Goal: Transaction & Acquisition: Purchase product/service

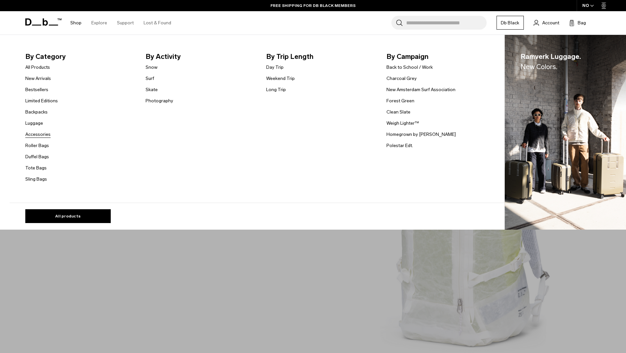
click at [37, 131] on link "Accessories" at bounding box center [37, 134] width 25 height 7
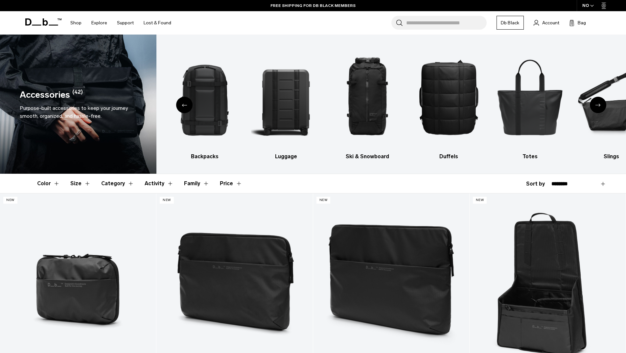
click at [183, 109] on div "Previous slide" at bounding box center [184, 105] width 16 height 16
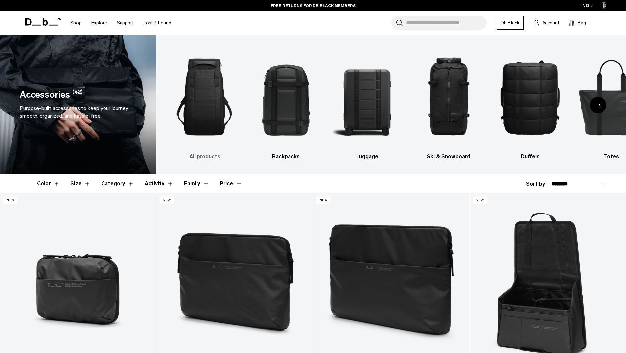
click at [196, 85] on img "1 / 10" at bounding box center [205, 96] width 70 height 105
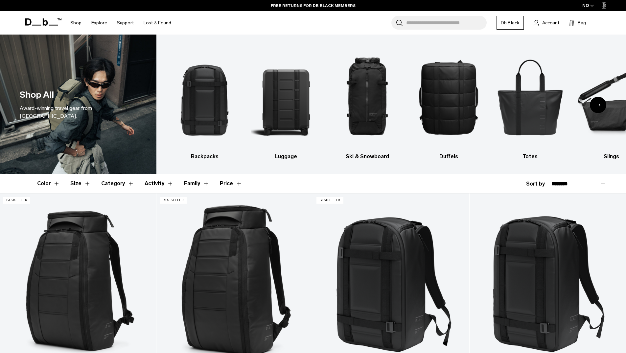
click at [597, 100] on div "Next slide" at bounding box center [598, 105] width 16 height 16
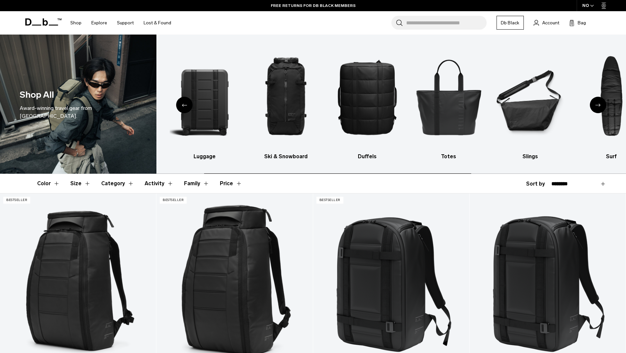
click at [597, 100] on div "Next slide" at bounding box center [598, 105] width 16 height 16
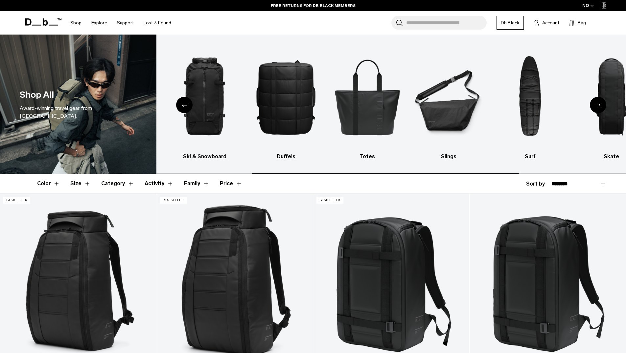
click at [597, 100] on div "Next slide" at bounding box center [598, 105] width 16 height 16
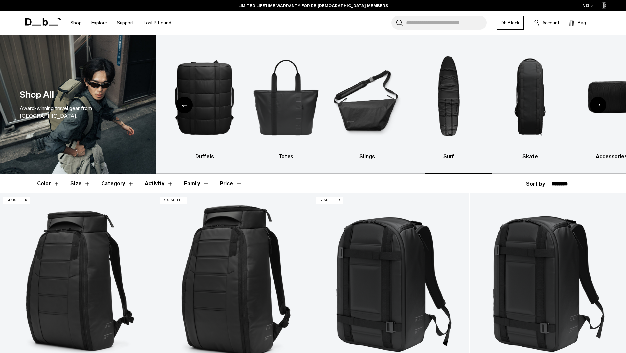
click at [597, 100] on div "Next slide" at bounding box center [598, 105] width 16 height 16
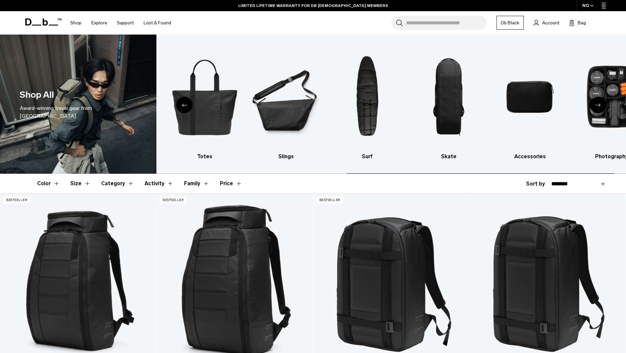
click at [597, 100] on div "Next slide" at bounding box center [598, 105] width 16 height 16
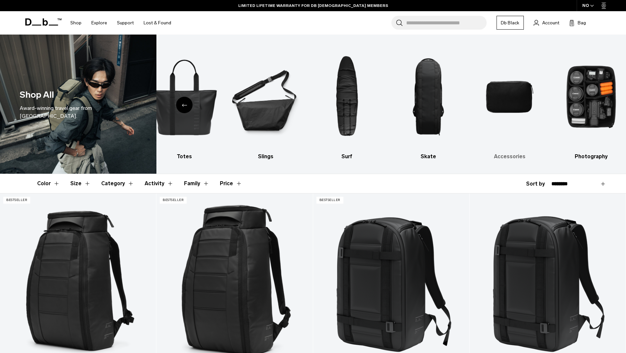
click at [510, 99] on img "9 / 10" at bounding box center [510, 96] width 70 height 105
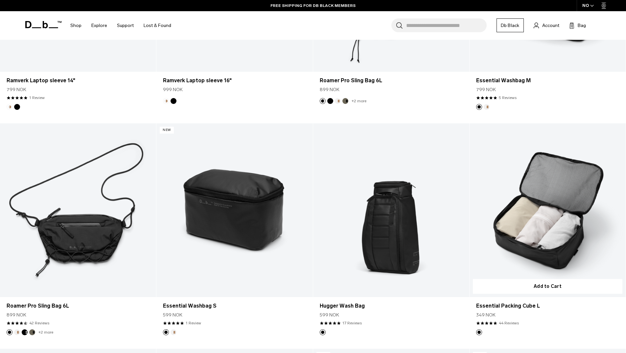
scroll to position [983, 0]
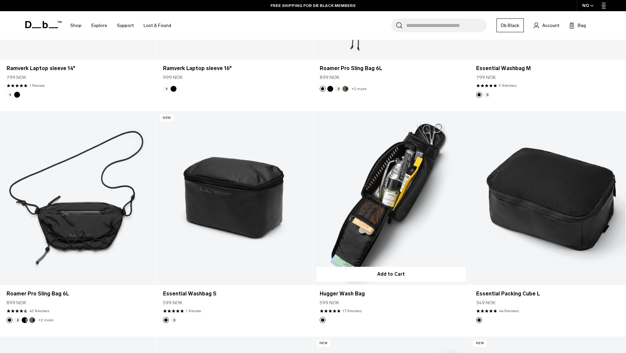
click at [386, 236] on link "Hugger Wash Bag" at bounding box center [391, 198] width 156 height 174
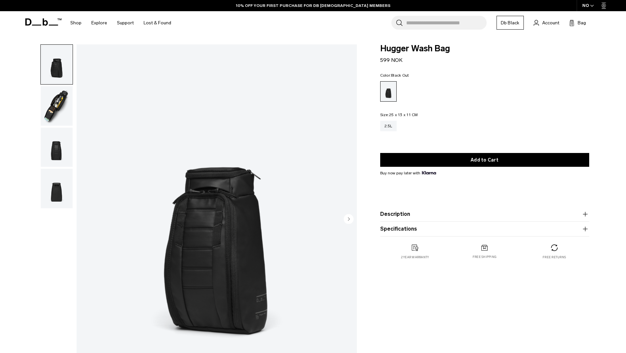
click at [71, 115] on img "button" at bounding box center [57, 105] width 32 height 39
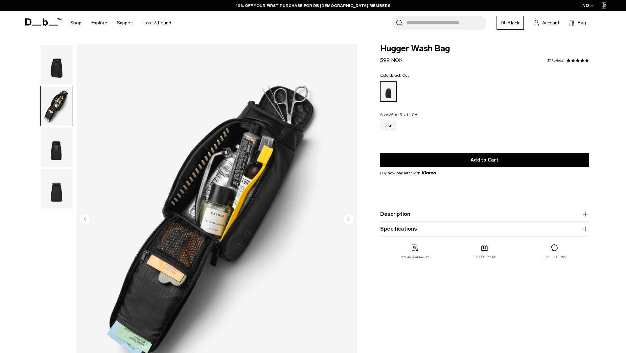
click at [66, 142] on img "button" at bounding box center [57, 147] width 32 height 39
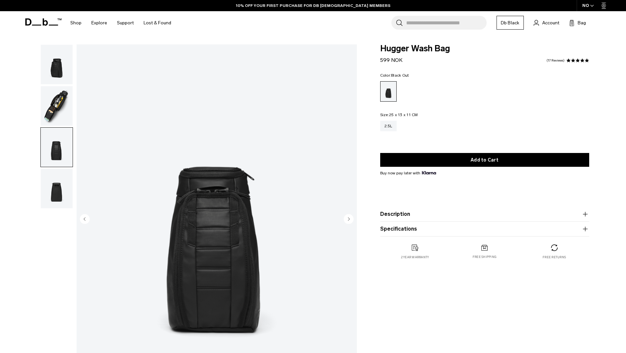
click at [64, 179] on img "button" at bounding box center [57, 188] width 32 height 39
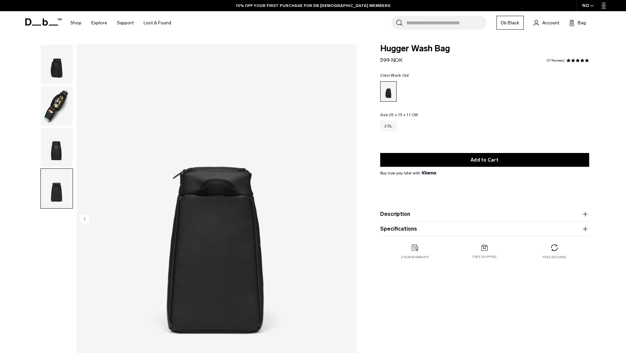
click at [56, 60] on img "button" at bounding box center [57, 64] width 32 height 39
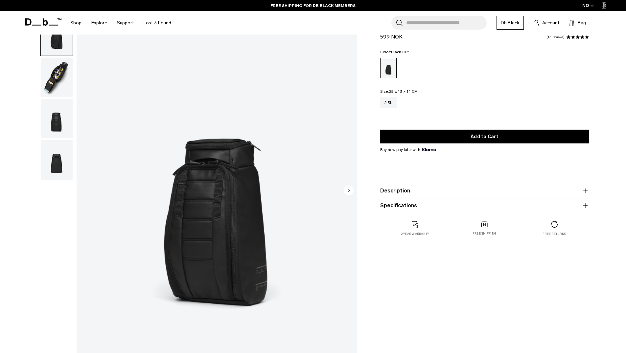
scroll to position [66, 0]
